Goal: Task Accomplishment & Management: Use online tool/utility

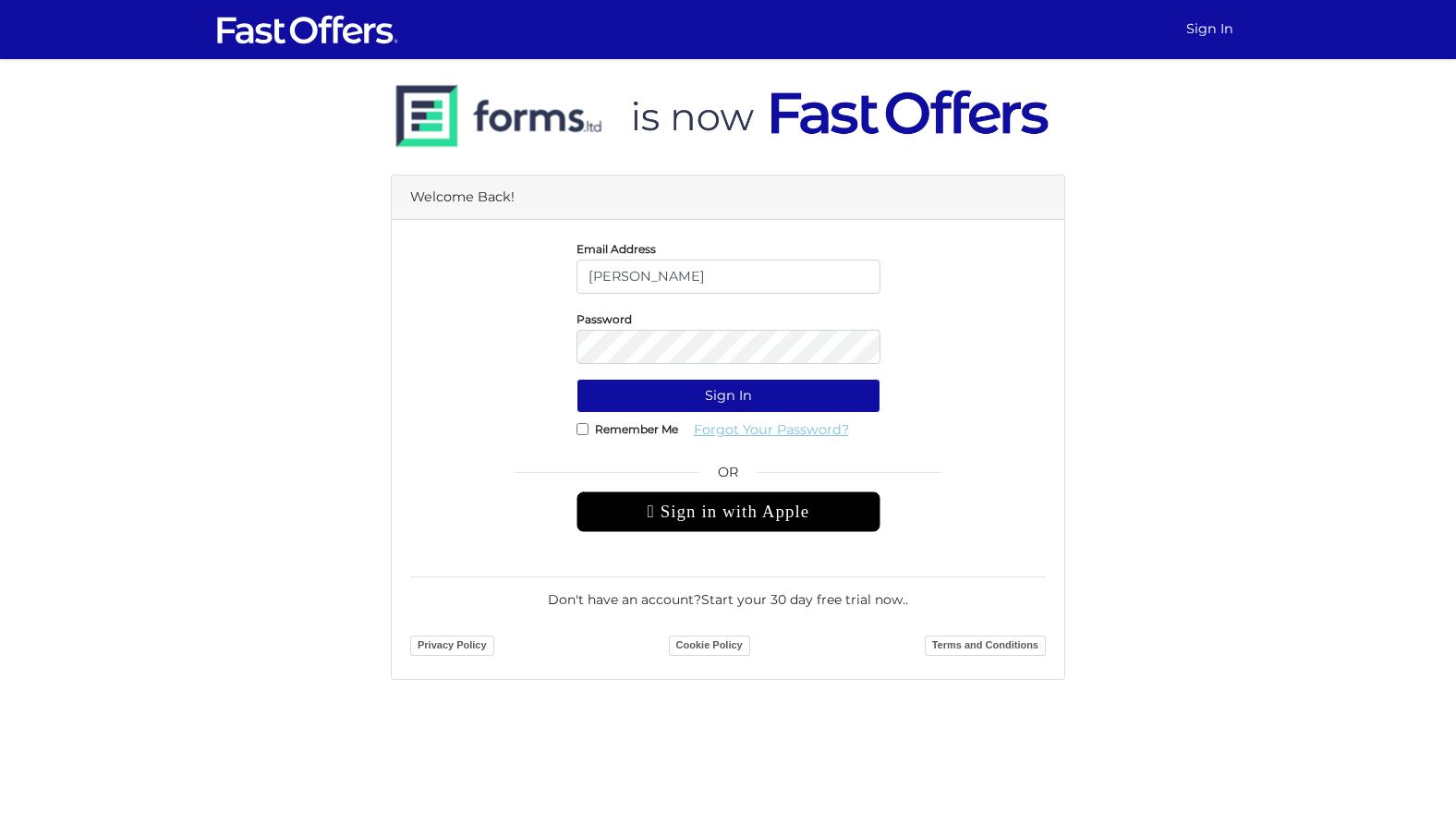
type input "[PERSON_NAME][EMAIL_ADDRESS][DOMAIN_NAME]"
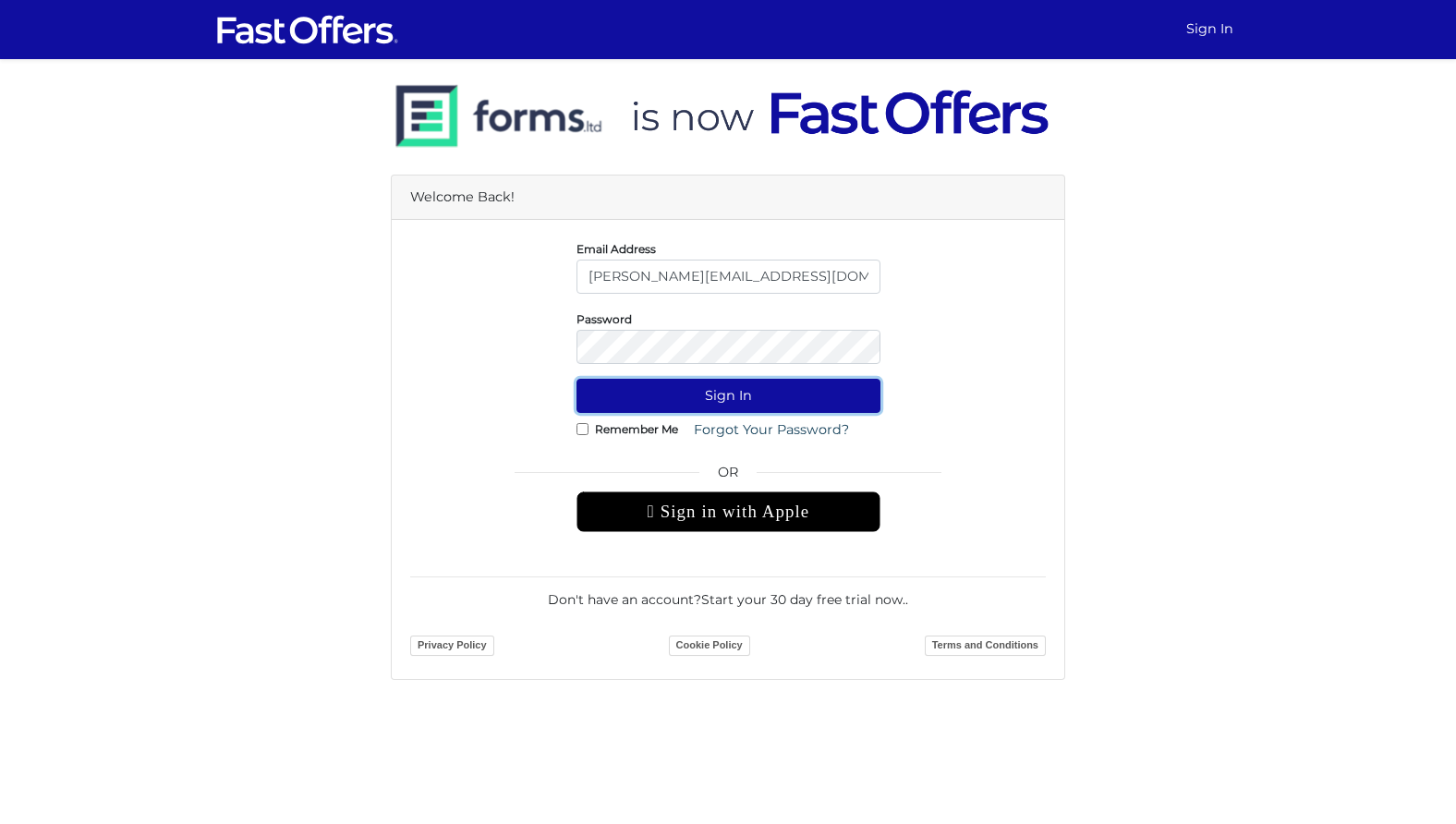
click at [675, 395] on button "Sign In" at bounding box center [728, 395] width 304 height 34
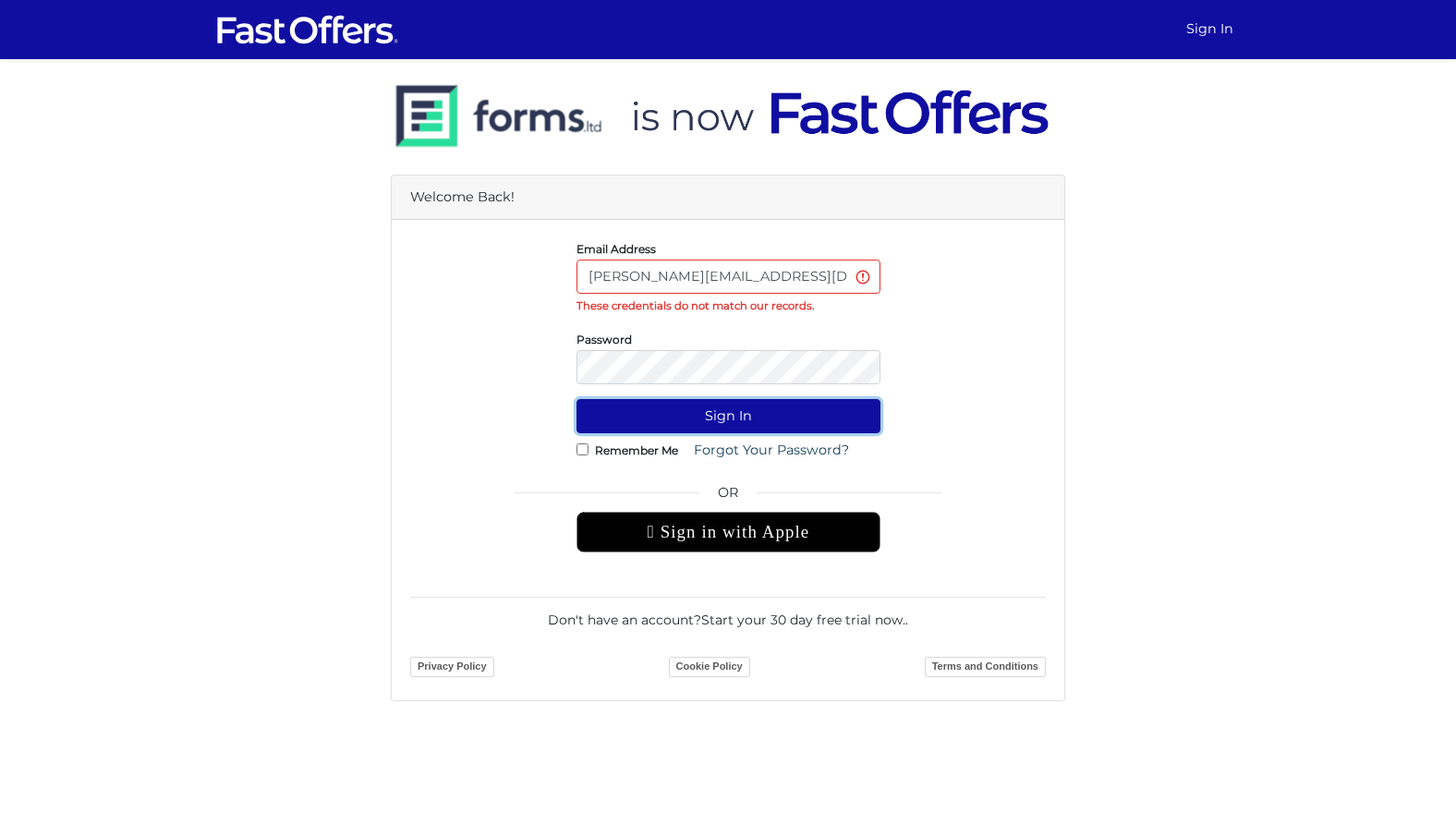
click at [689, 411] on button "Sign In" at bounding box center [728, 416] width 304 height 34
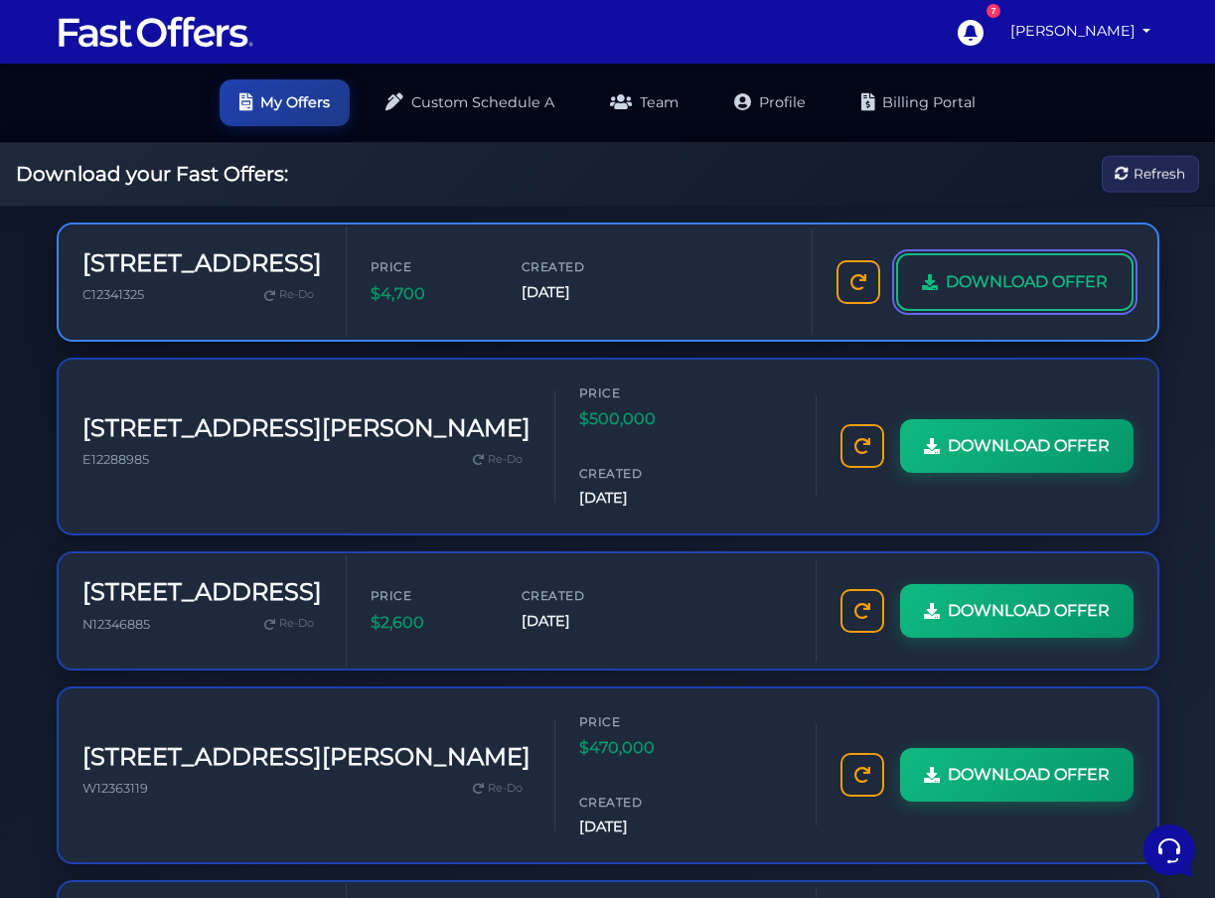
click at [966, 287] on span "DOWNLOAD OFFER" at bounding box center [1027, 282] width 162 height 26
